Goal: Information Seeking & Learning: Learn about a topic

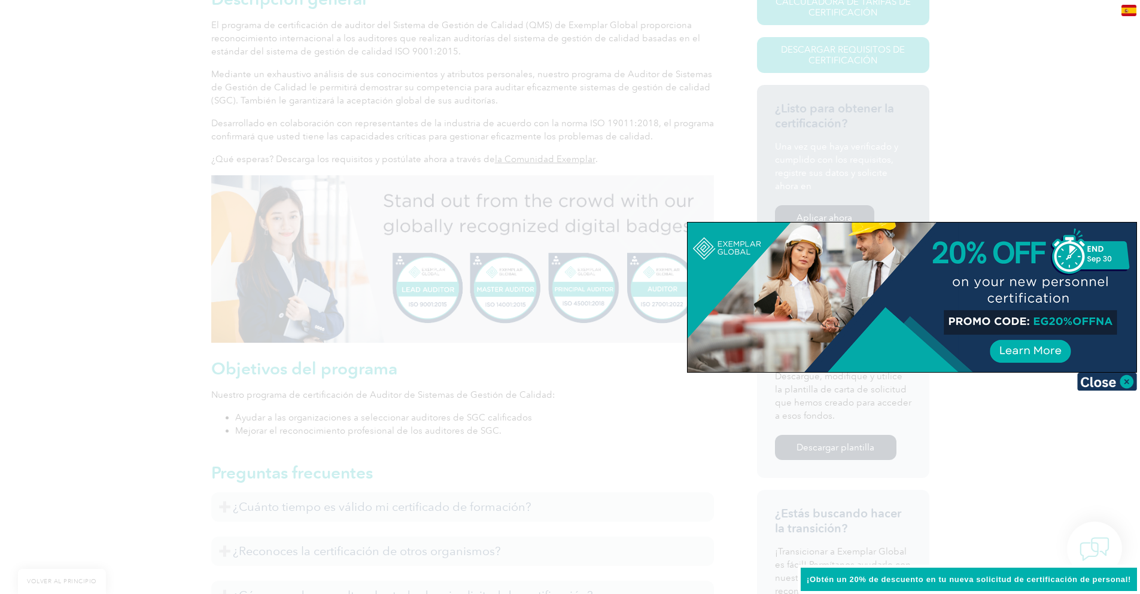
scroll to position [346, 0]
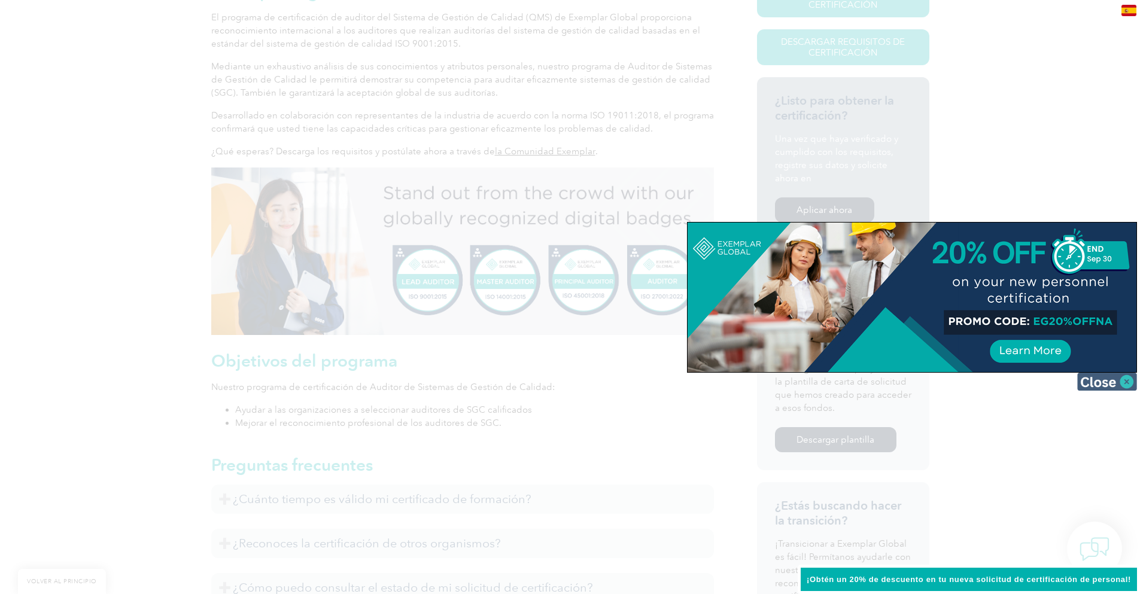
click at [1096, 384] on img at bounding box center [1107, 382] width 60 height 18
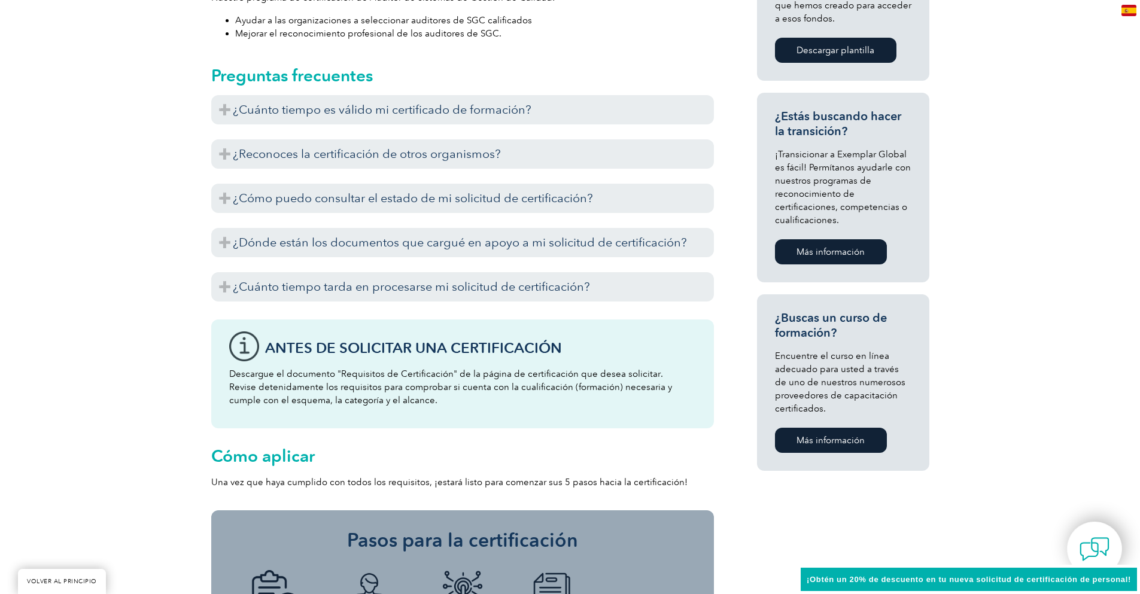
scroll to position [706, 0]
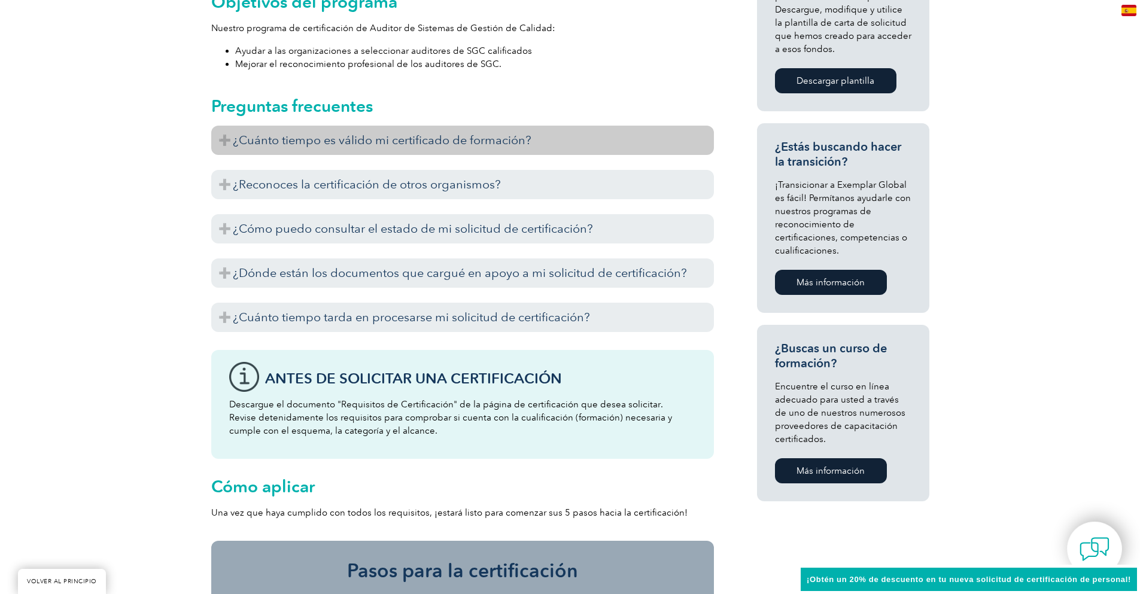
click at [336, 145] on font "¿Cuánto tiempo es válido mi certificado de formación?" at bounding box center [382, 140] width 299 height 14
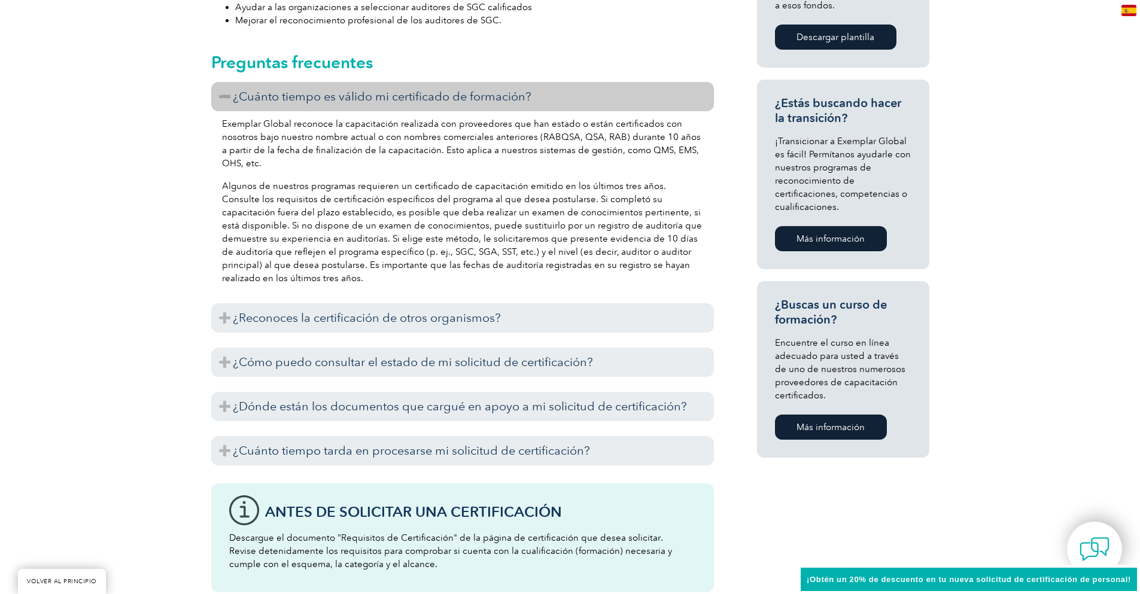
scroll to position [825, 0]
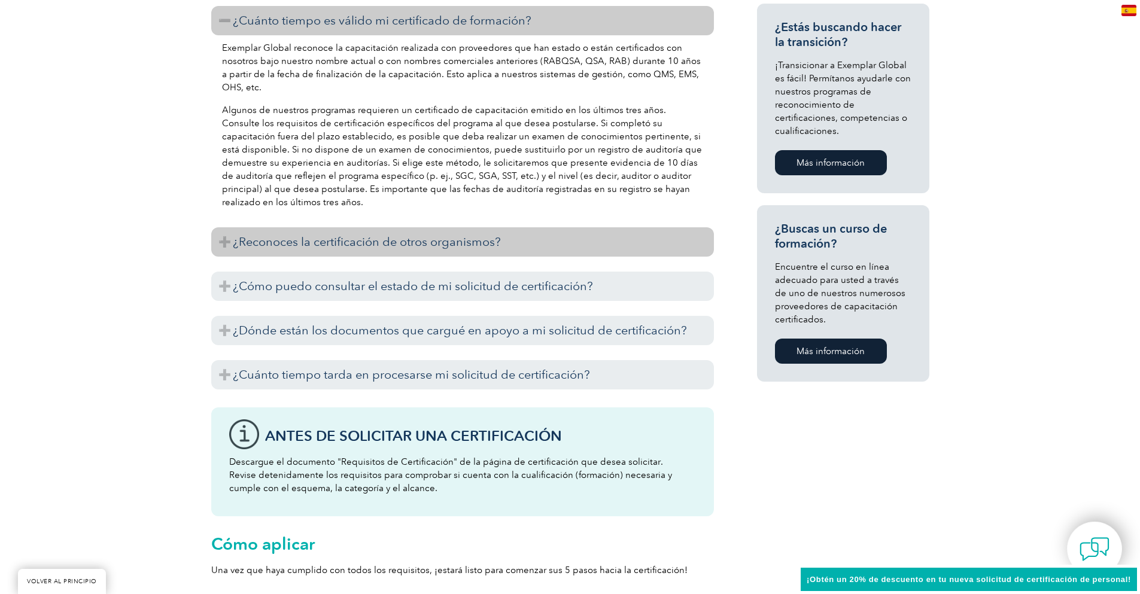
click at [360, 242] on font "¿Reconoces la certificación de otros organismos?" at bounding box center [367, 242] width 268 height 14
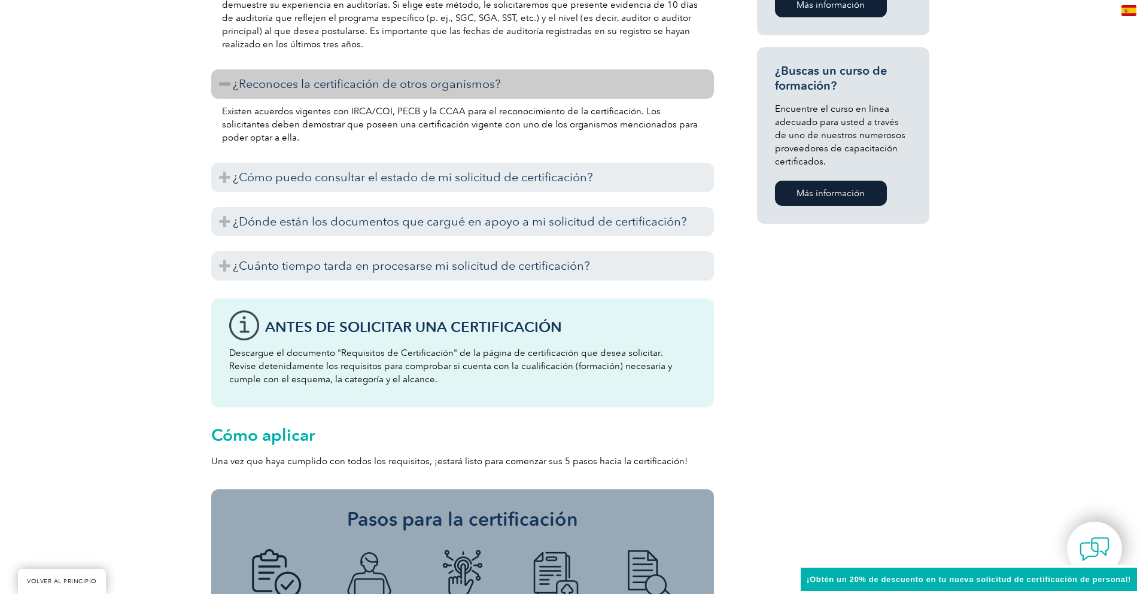
scroll to position [1005, 0]
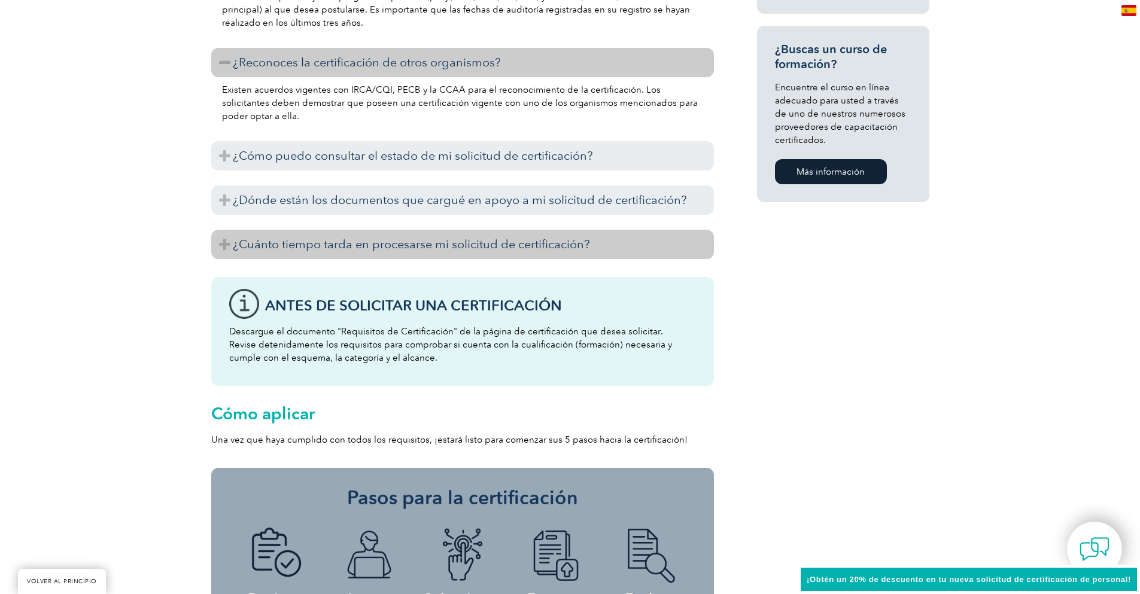
click at [431, 254] on h3 "¿Cuánto tiempo tarda en procesarse mi solicitud de certificación?" at bounding box center [462, 244] width 503 height 29
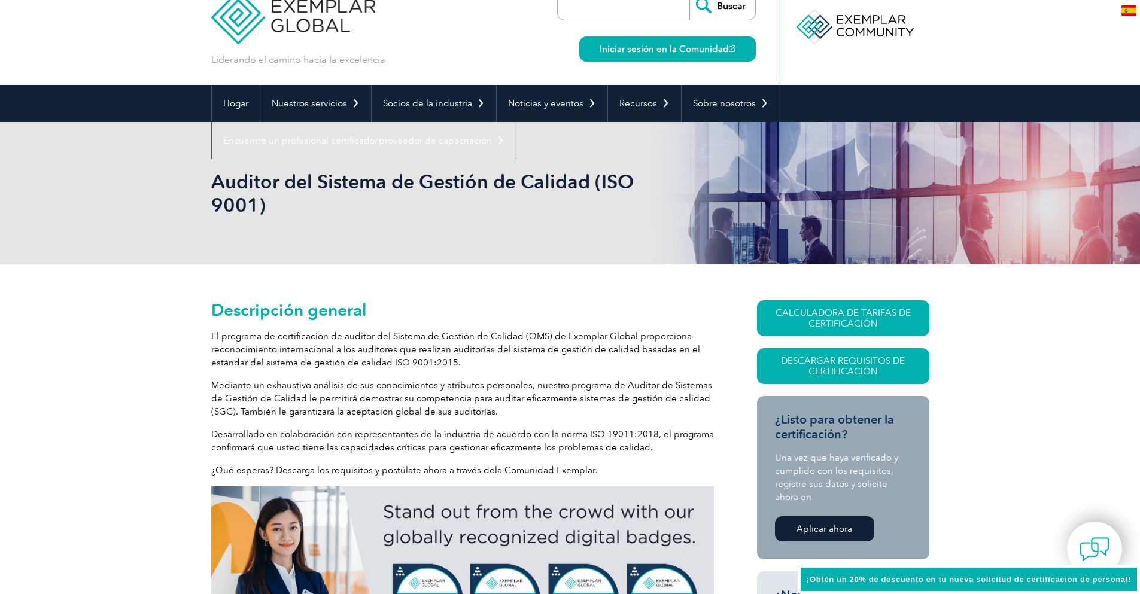
scroll to position [0, 0]
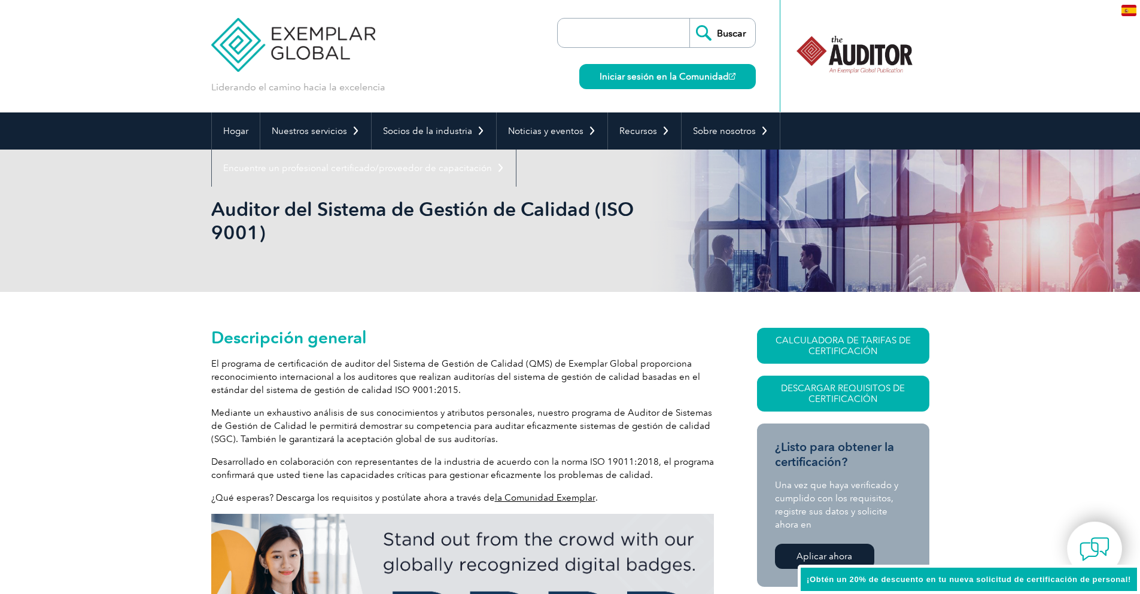
click at [278, 39] on img at bounding box center [293, 36] width 165 height 72
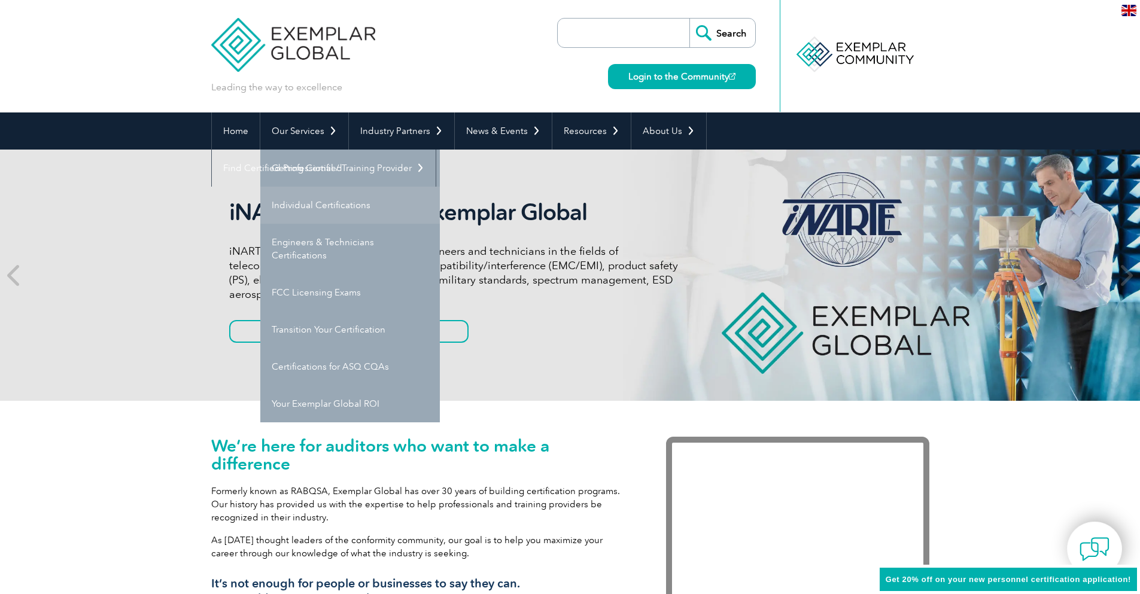
click at [295, 203] on link "Individual Certifications" at bounding box center [350, 205] width 180 height 37
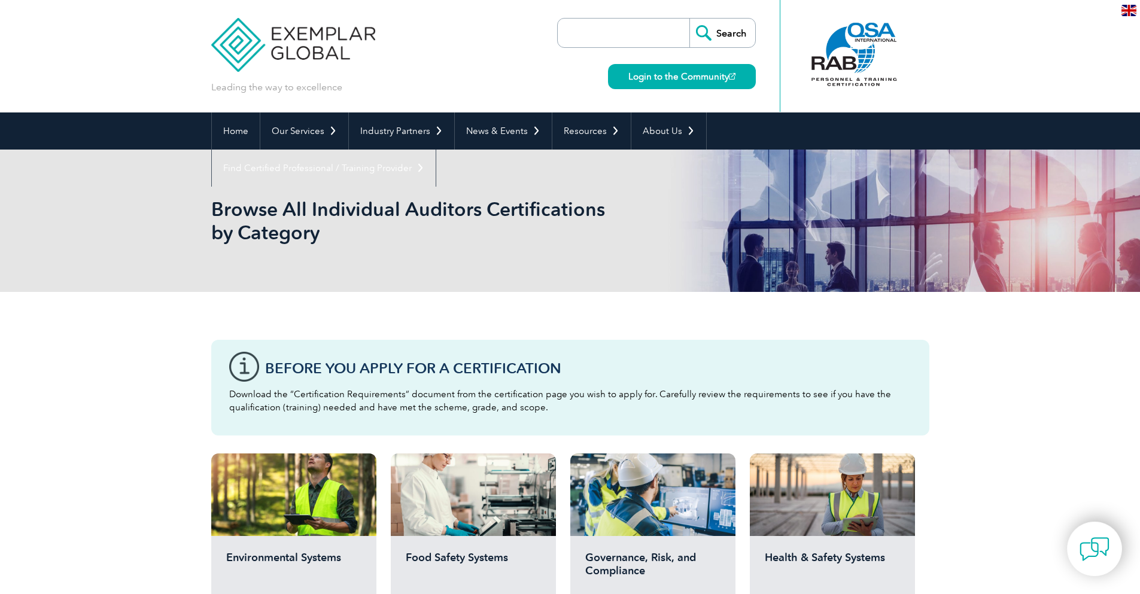
click at [642, 38] on input "search" at bounding box center [627, 33] width 126 height 29
type input "2"
type input "9000"
click at [689, 19] on input "Search" at bounding box center [722, 33] width 66 height 29
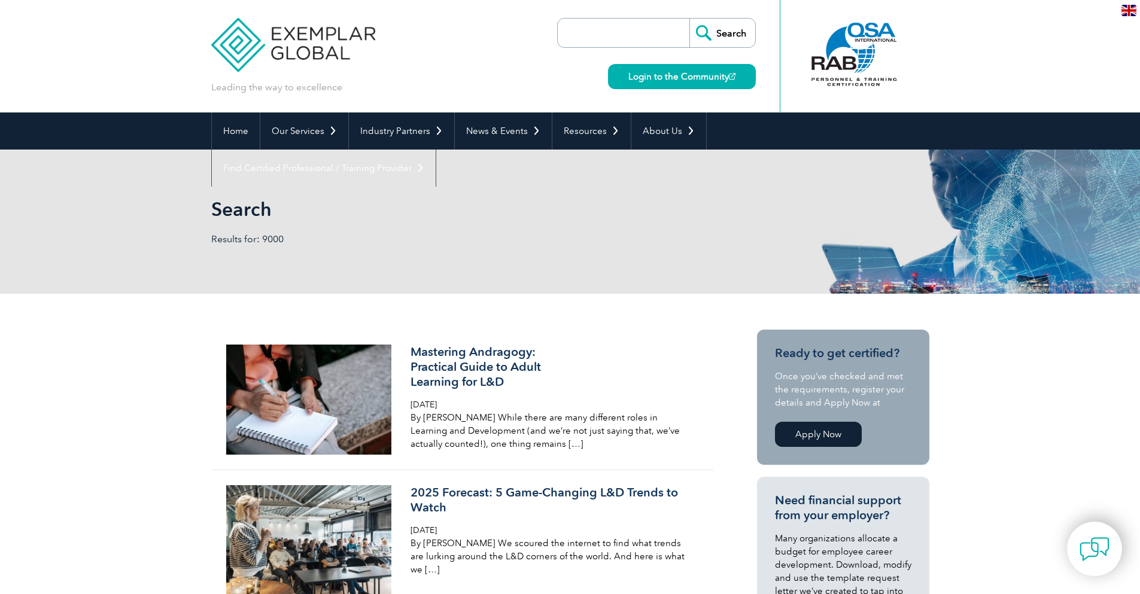
click at [670, 45] on input "search" at bounding box center [627, 33] width 126 height 29
type input "9001"
click at [689, 19] on input "Search" at bounding box center [722, 33] width 66 height 29
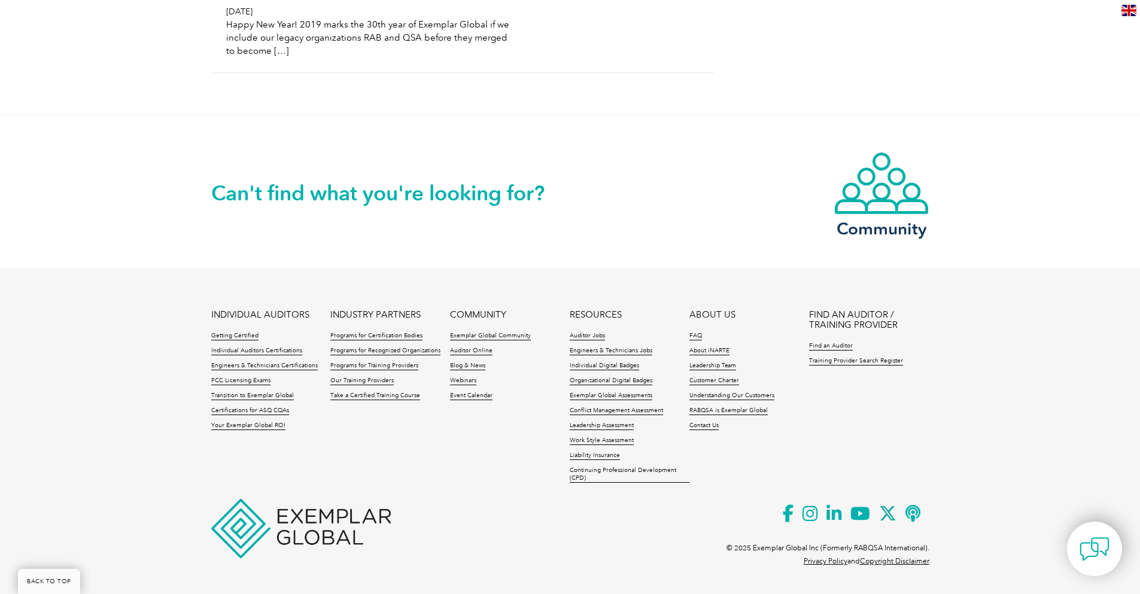
scroll to position [5088, 0]
click at [226, 336] on link "Getting Certified" at bounding box center [234, 336] width 47 height 8
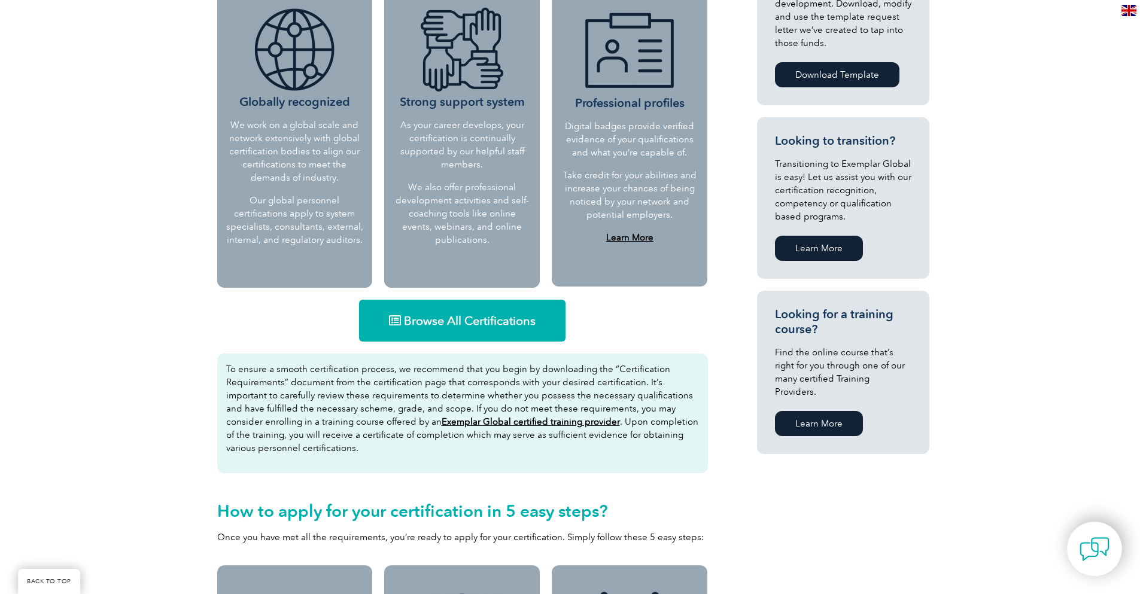
scroll to position [564, 0]
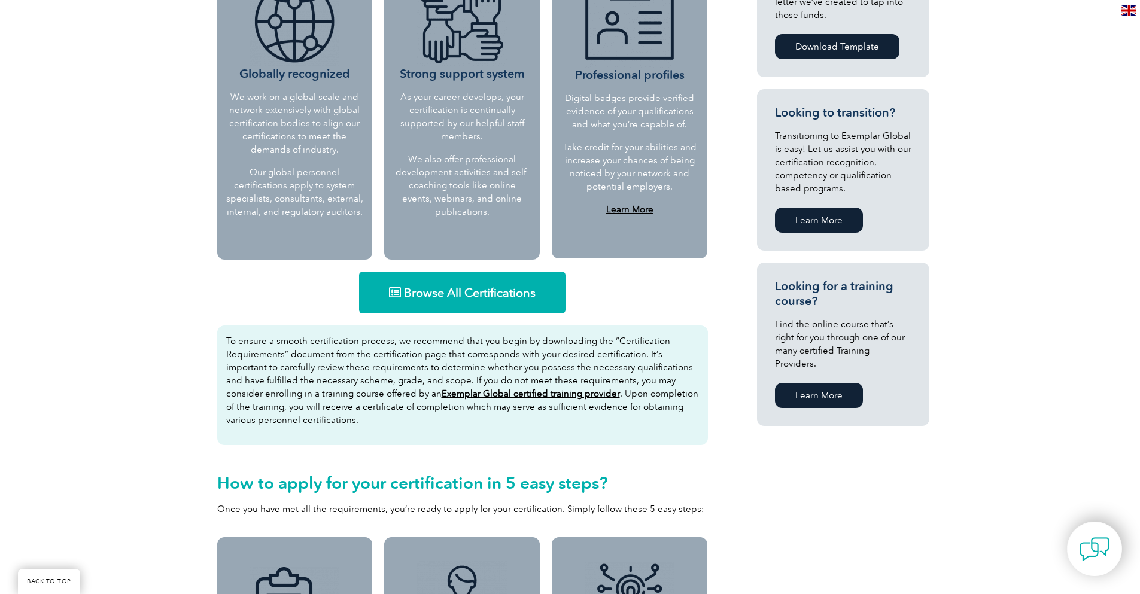
click at [522, 283] on link "Browse All Certifications" at bounding box center [462, 293] width 206 height 42
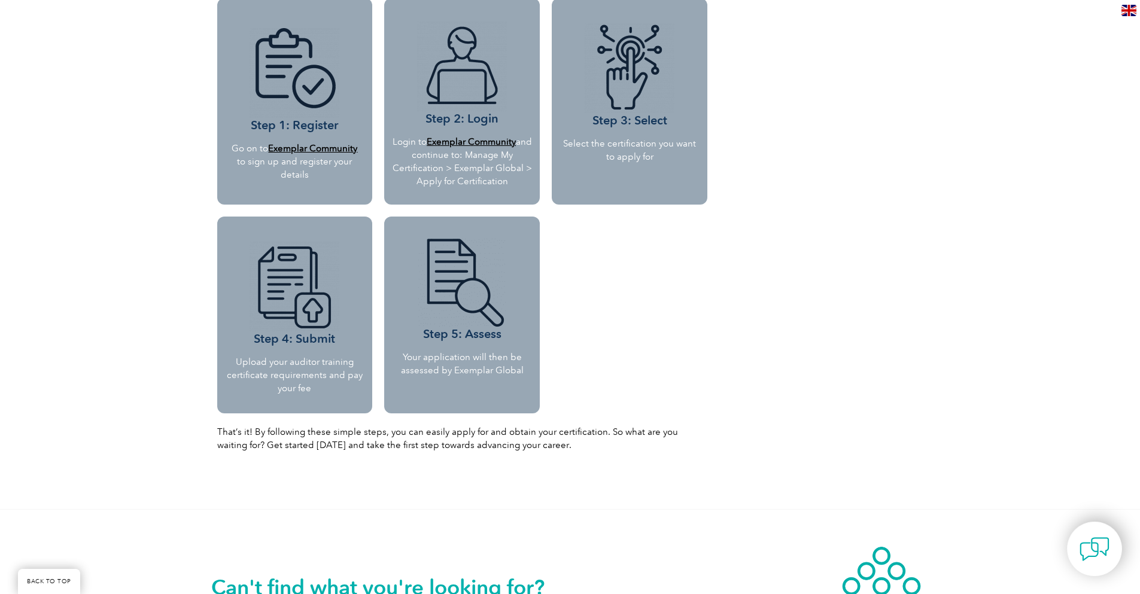
scroll to position [1080, 0]
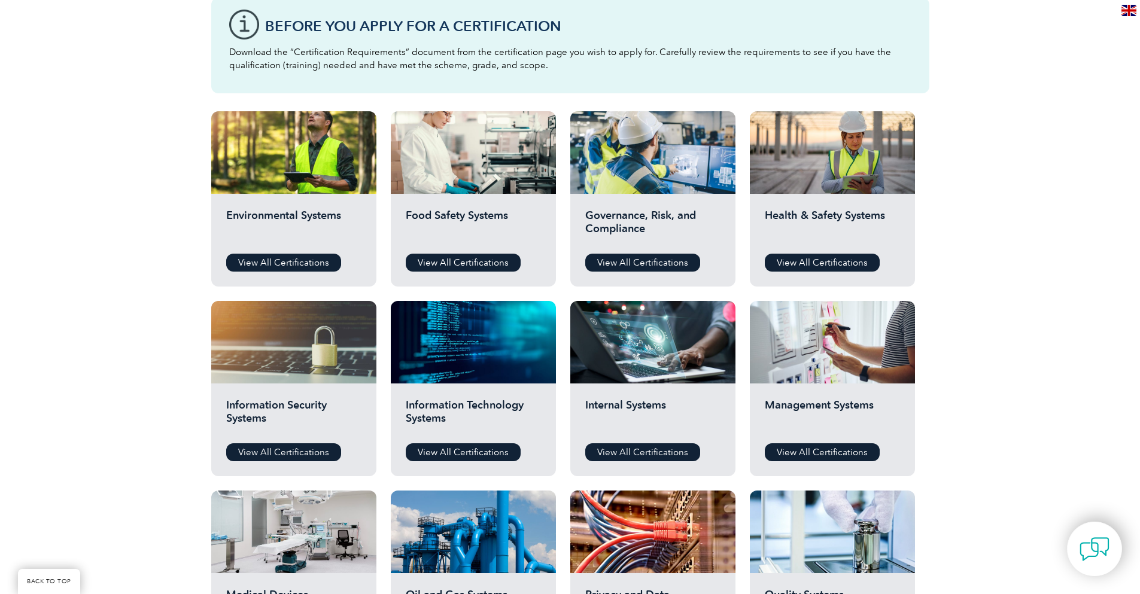
scroll to position [359, 0]
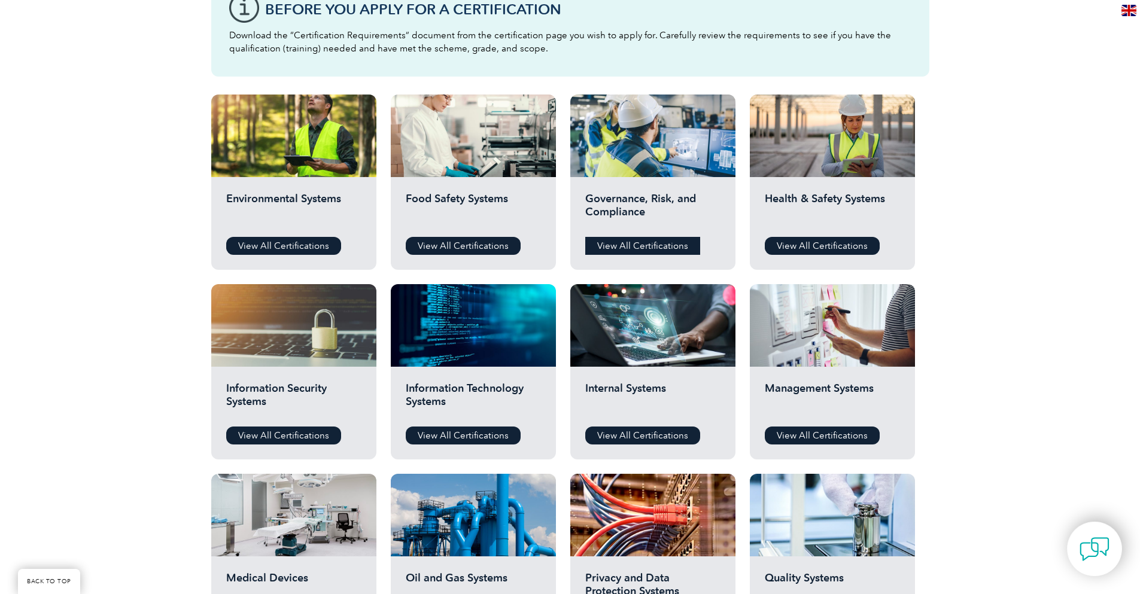
click at [625, 247] on link "View All Certifications" at bounding box center [642, 246] width 115 height 18
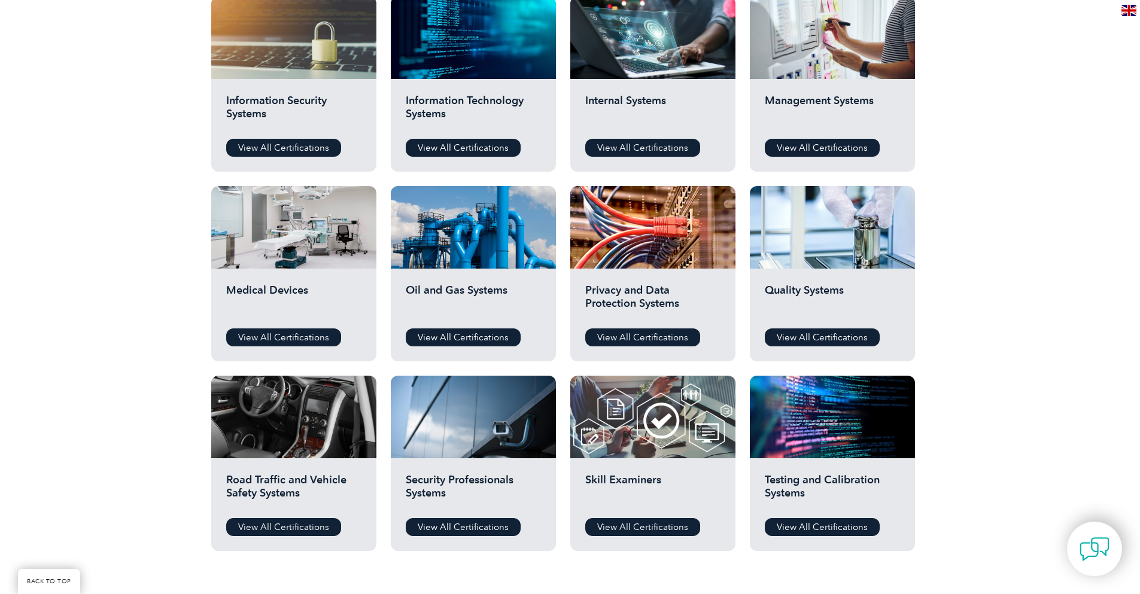
scroll to position [658, 0]
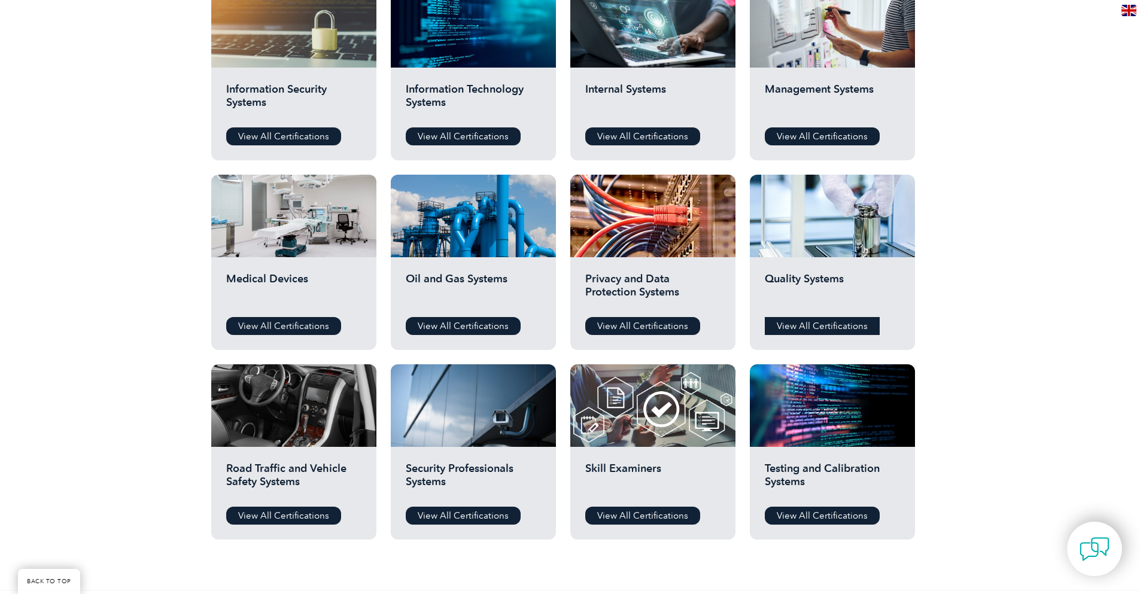
click at [810, 334] on link "View All Certifications" at bounding box center [822, 326] width 115 height 18
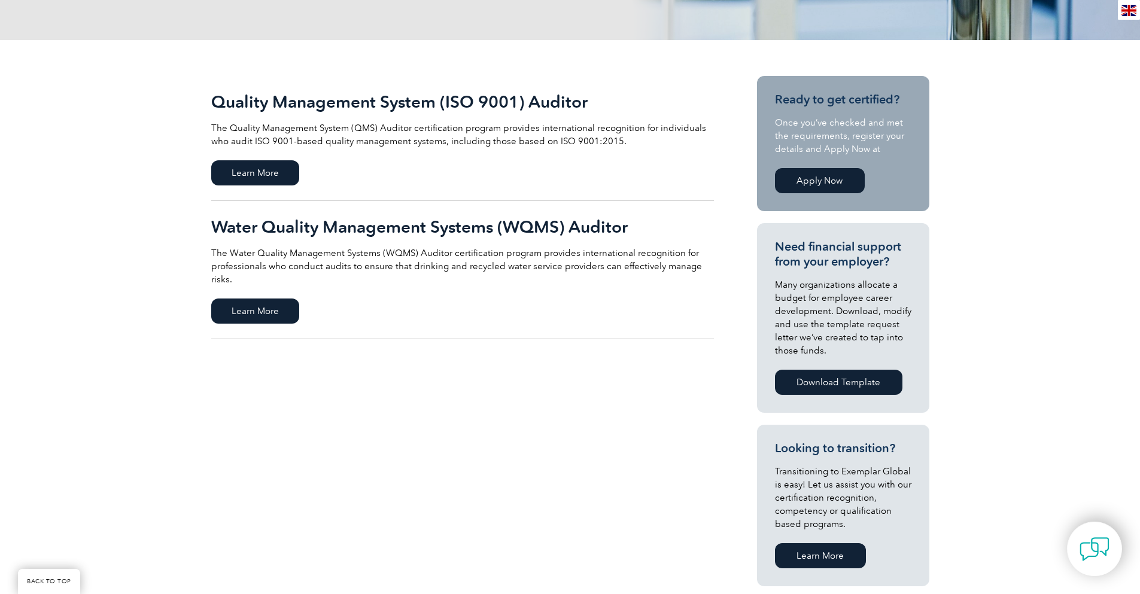
scroll to position [239, 0]
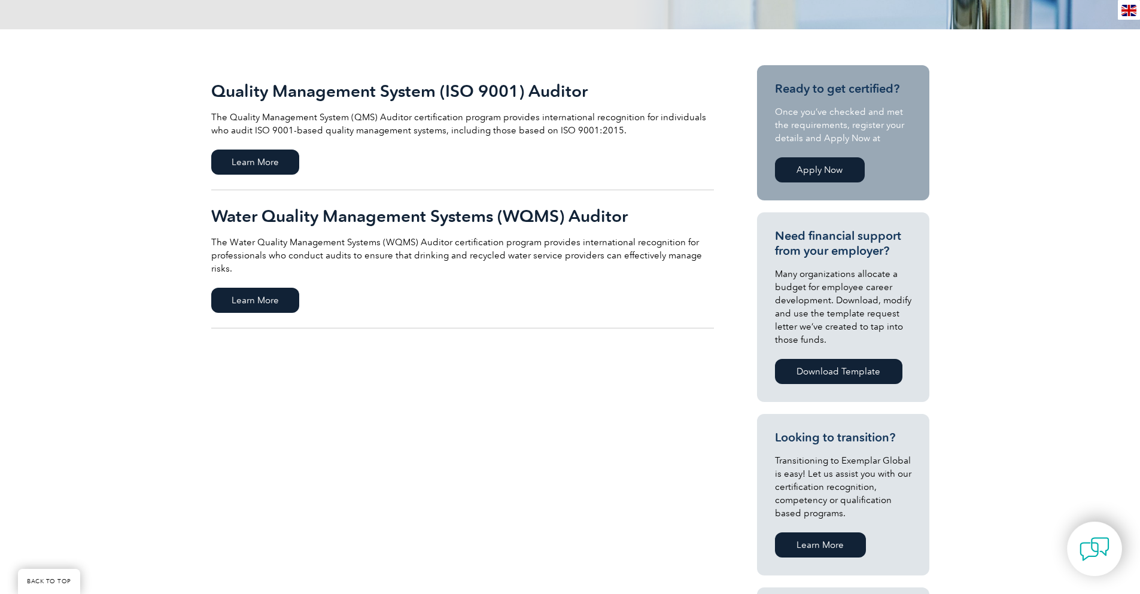
click at [393, 96] on h2 "Quality Management System (ISO 9001) Auditor" at bounding box center [462, 90] width 503 height 19
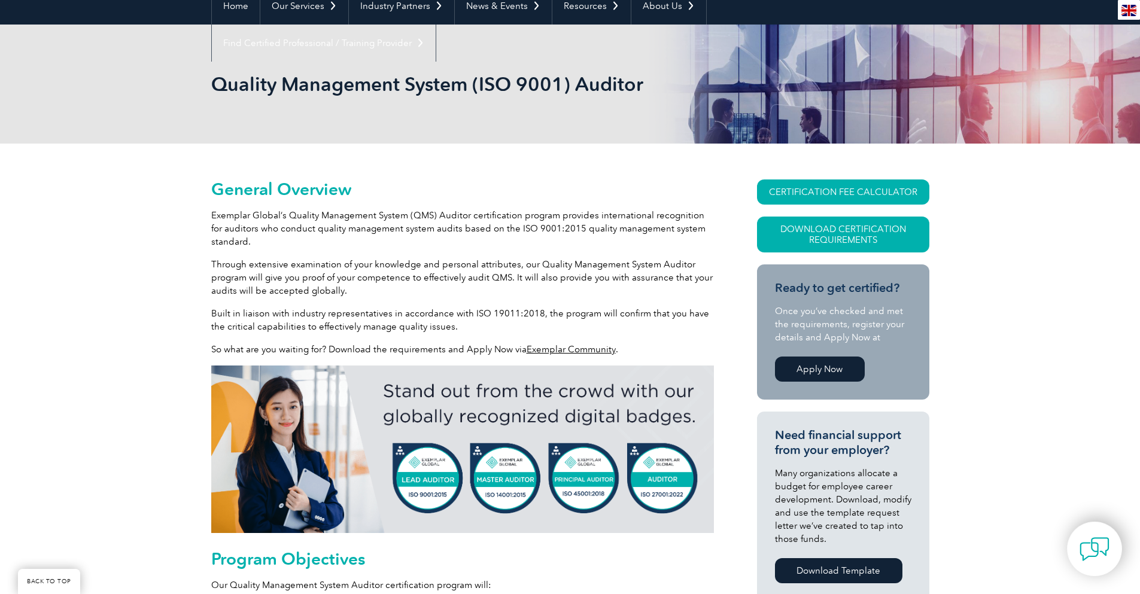
scroll to position [107, 0]
